Goal: Entertainment & Leisure: Consume media (video, audio)

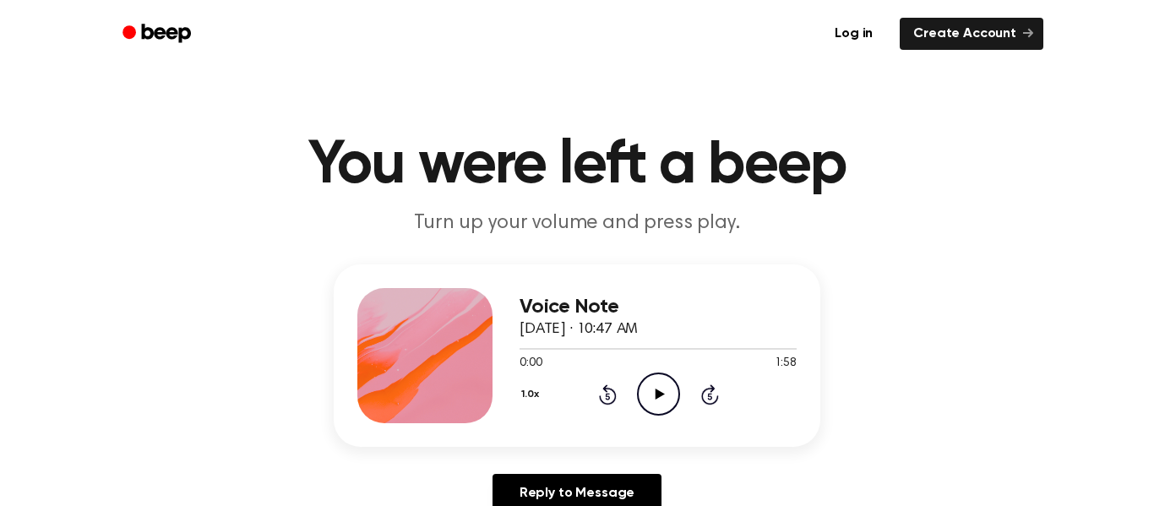
click at [652, 388] on icon "Play Audio" at bounding box center [658, 394] width 43 height 43
click at [665, 390] on icon "Pause Audio" at bounding box center [658, 394] width 43 height 43
click at [665, 390] on icon "Play Audio" at bounding box center [658, 394] width 43 height 43
click at [607, 397] on icon "Rewind 5 seconds" at bounding box center [607, 395] width 19 height 22
click at [606, 397] on icon "Rewind 5 seconds" at bounding box center [607, 395] width 19 height 22
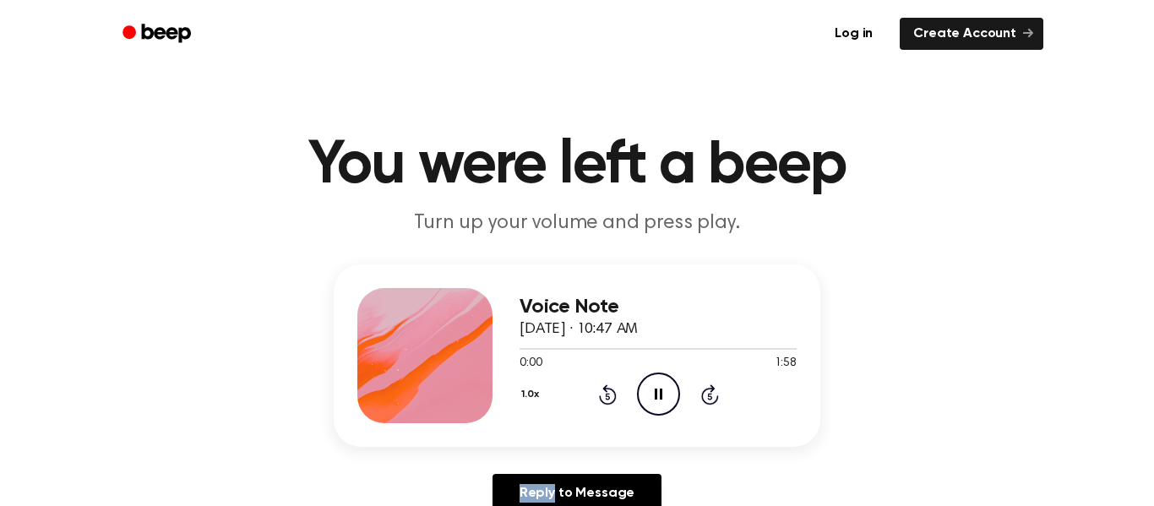
click at [606, 397] on icon "Rewind 5 seconds" at bounding box center [607, 395] width 19 height 22
click at [629, 396] on div "1.0x Rewind 5 seconds Pause Audio Skip 5 seconds" at bounding box center [658, 394] width 277 height 43
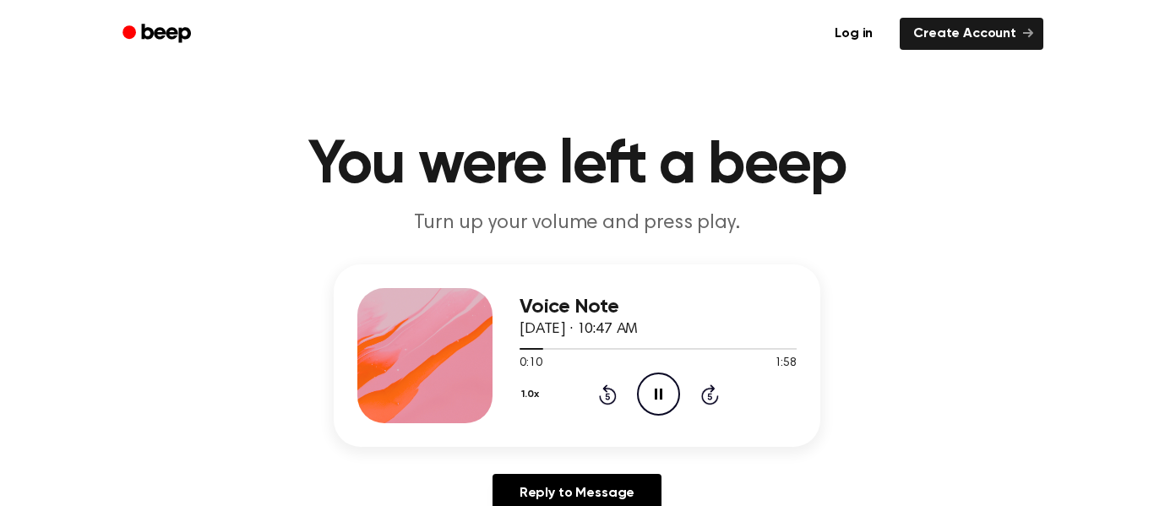
click at [646, 383] on icon "Pause Audio" at bounding box center [658, 394] width 43 height 43
click at [652, 391] on icon "Play Audio" at bounding box center [658, 394] width 43 height 43
click at [615, 396] on icon at bounding box center [608, 395] width 18 height 20
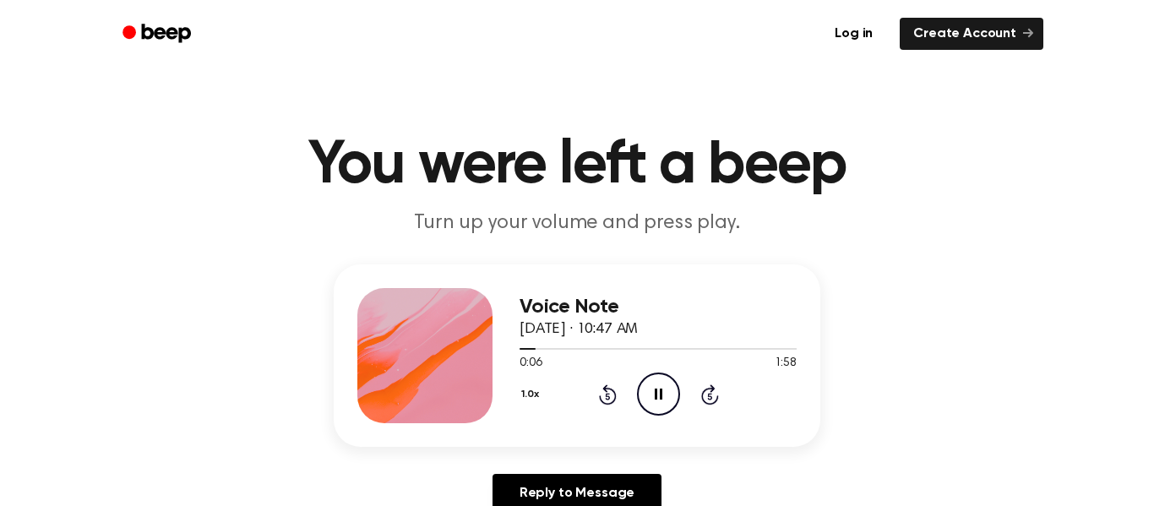
click at [615, 396] on icon at bounding box center [608, 395] width 18 height 20
click at [662, 390] on icon "Pause Audio" at bounding box center [658, 394] width 43 height 43
click at [662, 390] on icon "Play Audio" at bounding box center [658, 394] width 43 height 43
click at [662, 390] on icon "Pause Audio" at bounding box center [658, 394] width 43 height 43
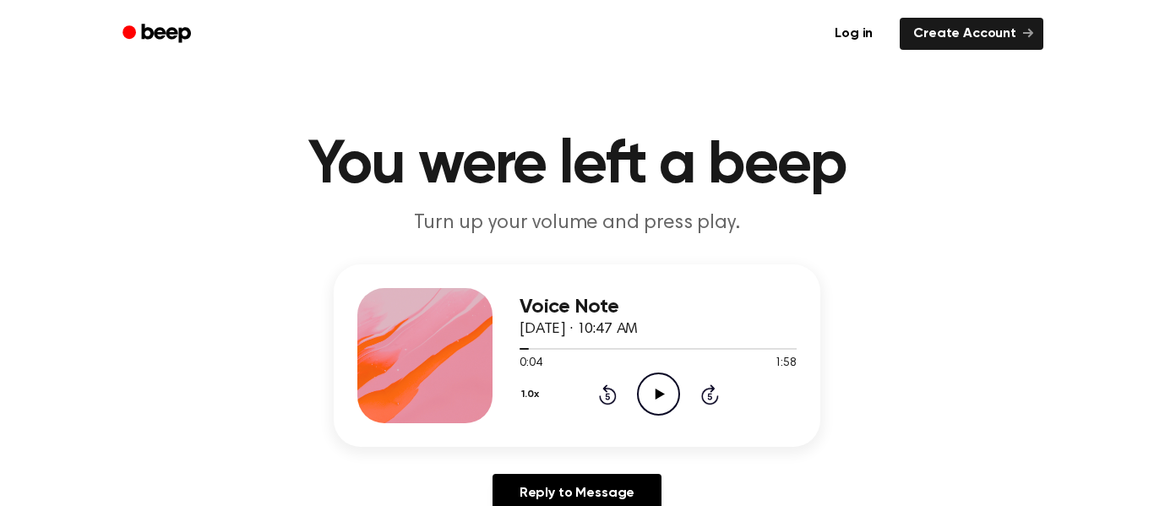
click at [662, 390] on icon "Play Audio" at bounding box center [658, 394] width 43 height 43
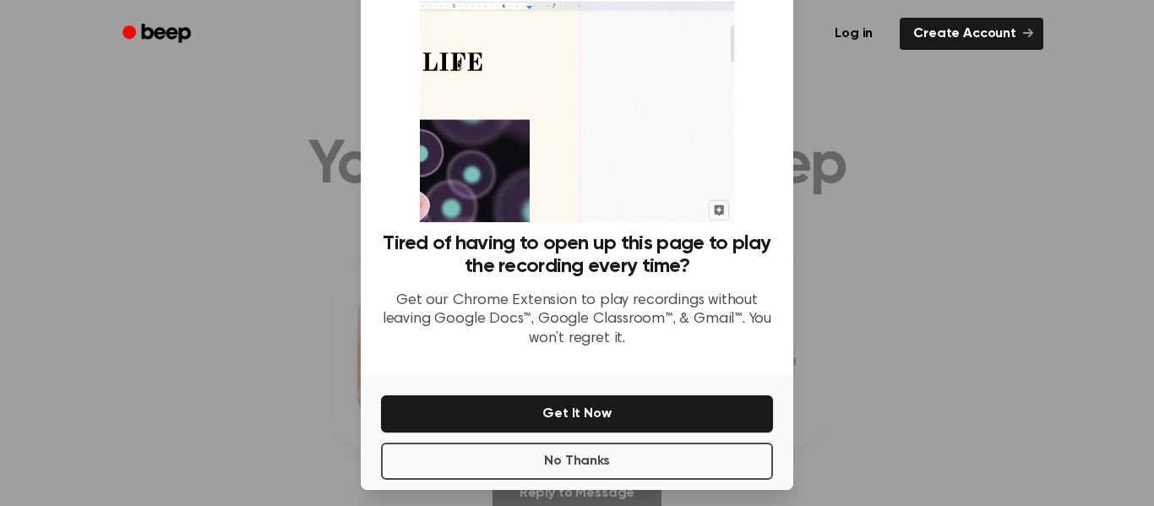
scroll to position [109, 0]
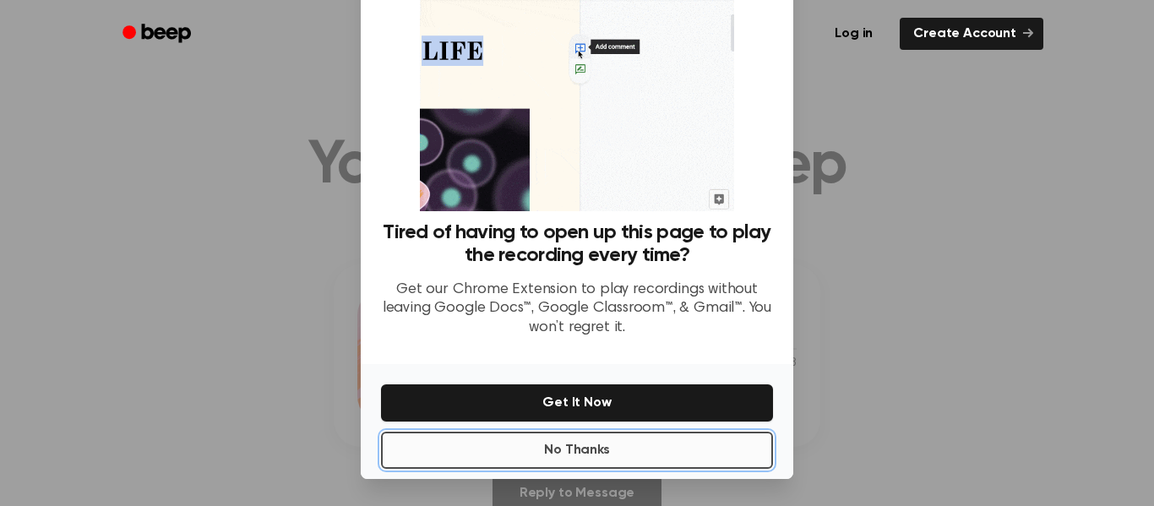
click at [647, 445] on button "No Thanks" at bounding box center [577, 450] width 392 height 37
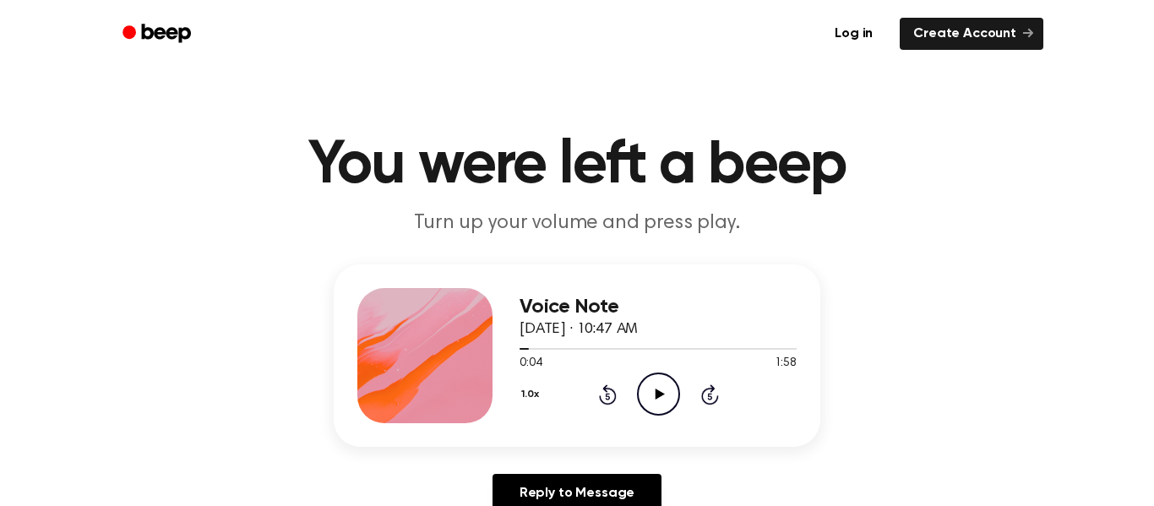
click at [658, 391] on icon at bounding box center [659, 394] width 9 height 11
click at [654, 395] on icon "Pause Audio" at bounding box center [658, 394] width 43 height 43
click at [654, 395] on icon "Play Audio" at bounding box center [658, 394] width 43 height 43
click at [601, 391] on icon "Rewind 5 seconds" at bounding box center [607, 395] width 19 height 22
click at [602, 390] on icon "Rewind 5 seconds" at bounding box center [607, 395] width 19 height 22
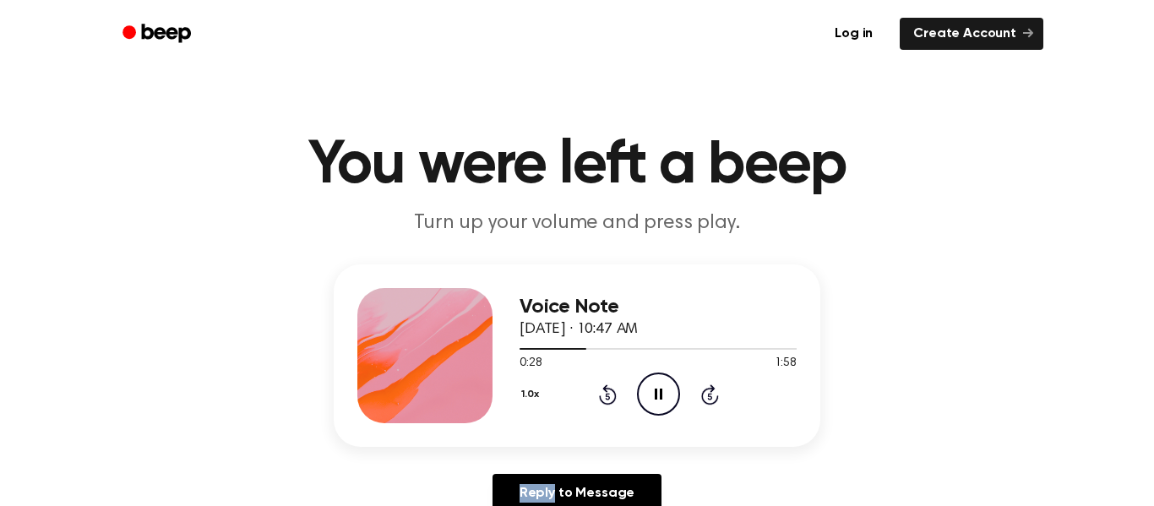
click at [602, 390] on icon "Rewind 5 seconds" at bounding box center [607, 395] width 19 height 22
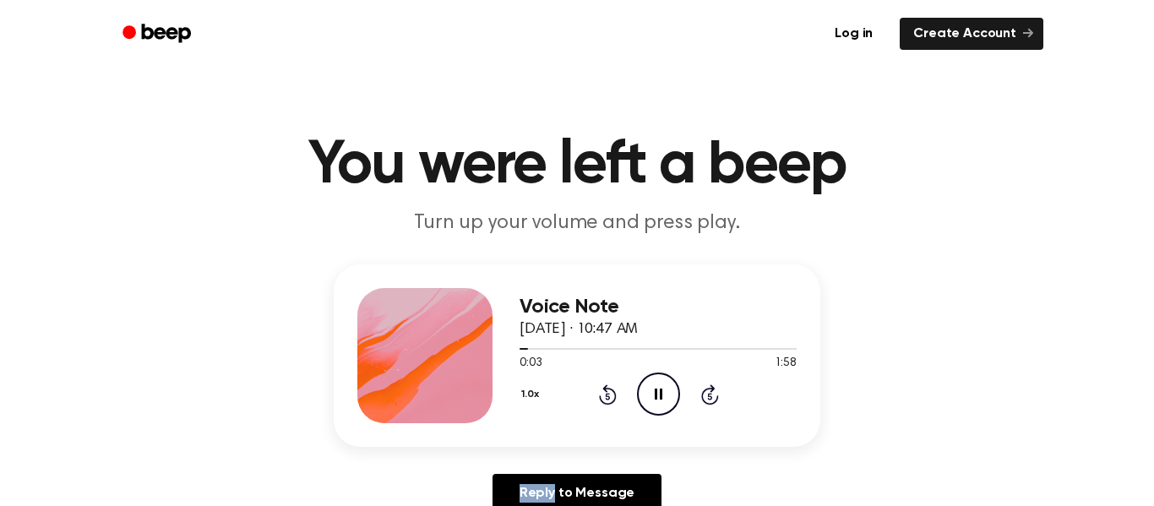
click at [602, 390] on icon "Rewind 5 seconds" at bounding box center [607, 395] width 19 height 22
click at [599, 396] on icon at bounding box center [608, 395] width 18 height 20
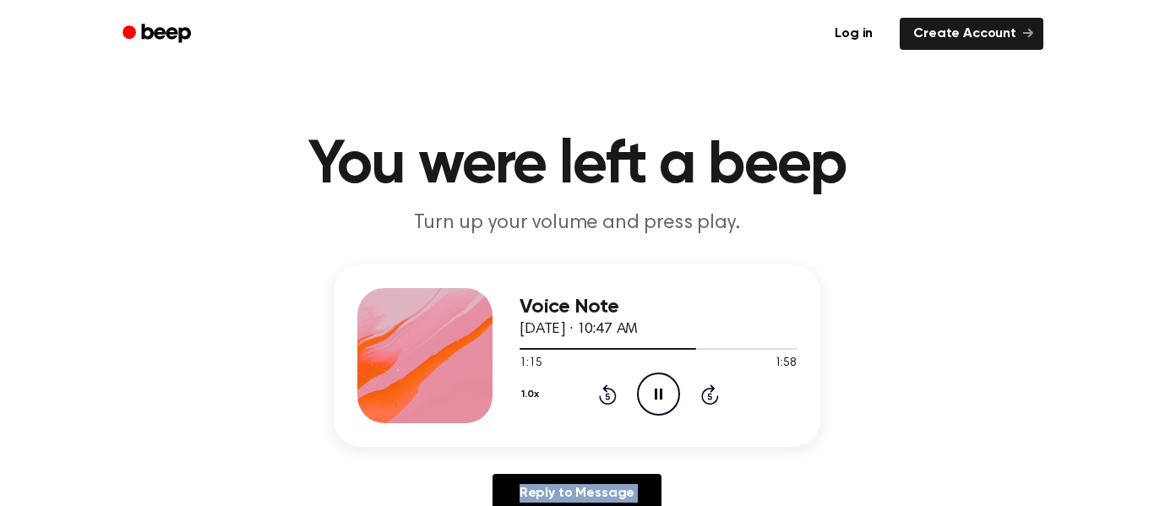
click at [599, 396] on icon at bounding box center [608, 395] width 18 height 20
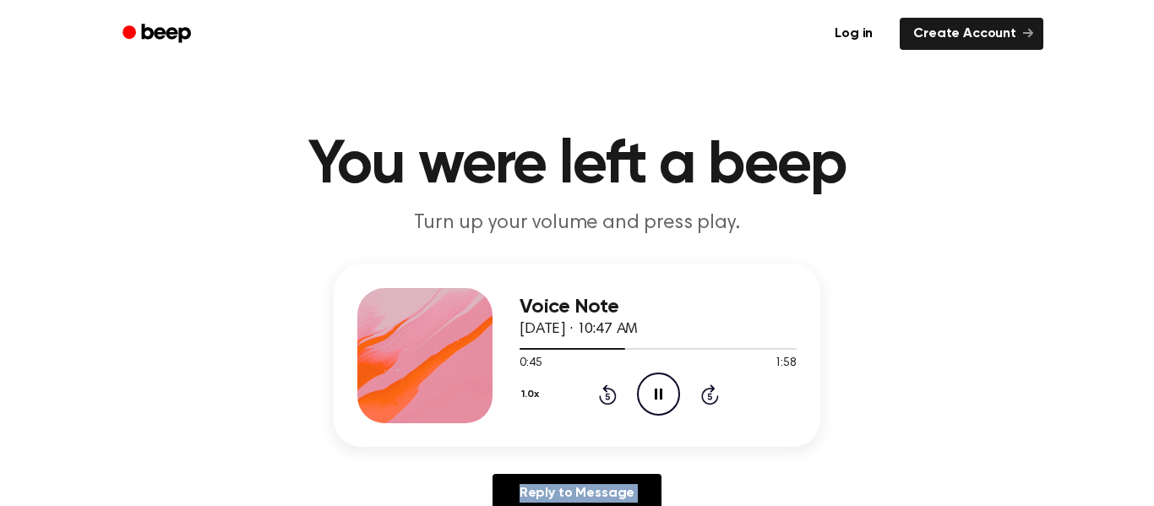
click at [599, 396] on icon at bounding box center [608, 395] width 18 height 20
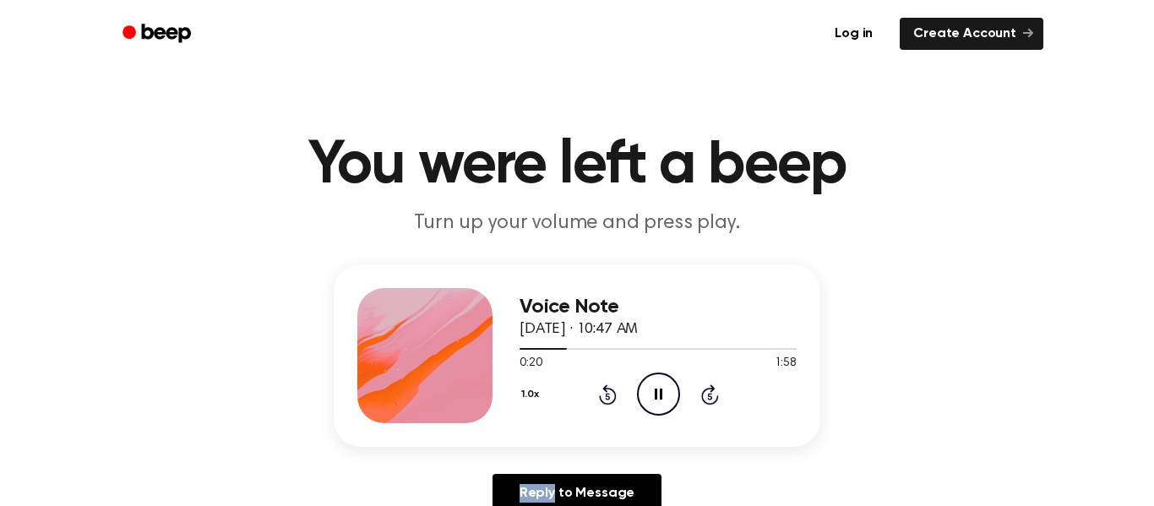
click at [599, 396] on icon at bounding box center [608, 395] width 18 height 20
click at [598, 396] on icon "Rewind 5 seconds" at bounding box center [607, 395] width 19 height 22
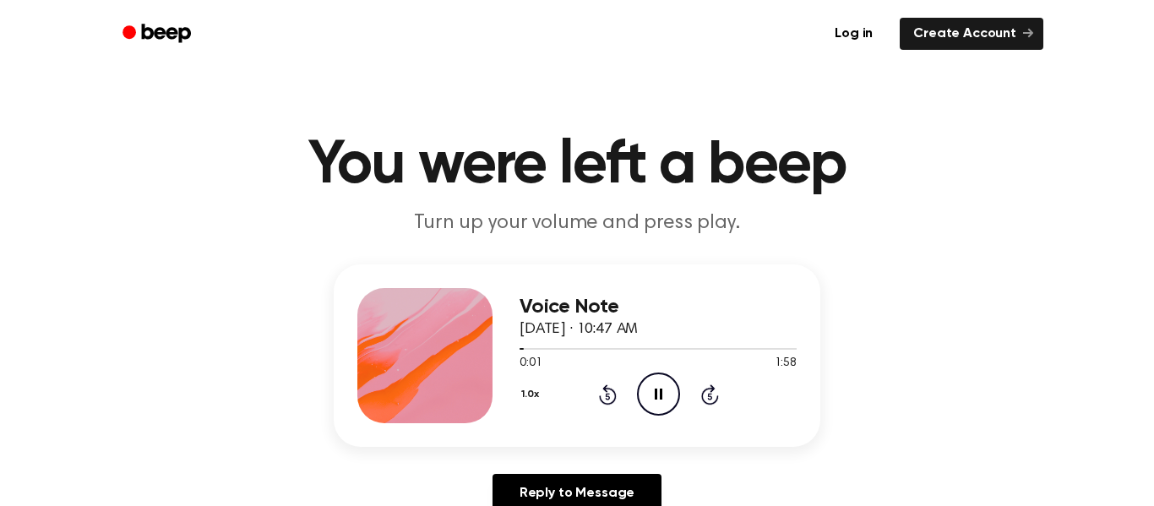
click at [707, 396] on icon at bounding box center [709, 396] width 4 height 7
click at [706, 395] on icon "Skip 5 seconds" at bounding box center [710, 395] width 19 height 22
